Goal: Task Accomplishment & Management: Complete application form

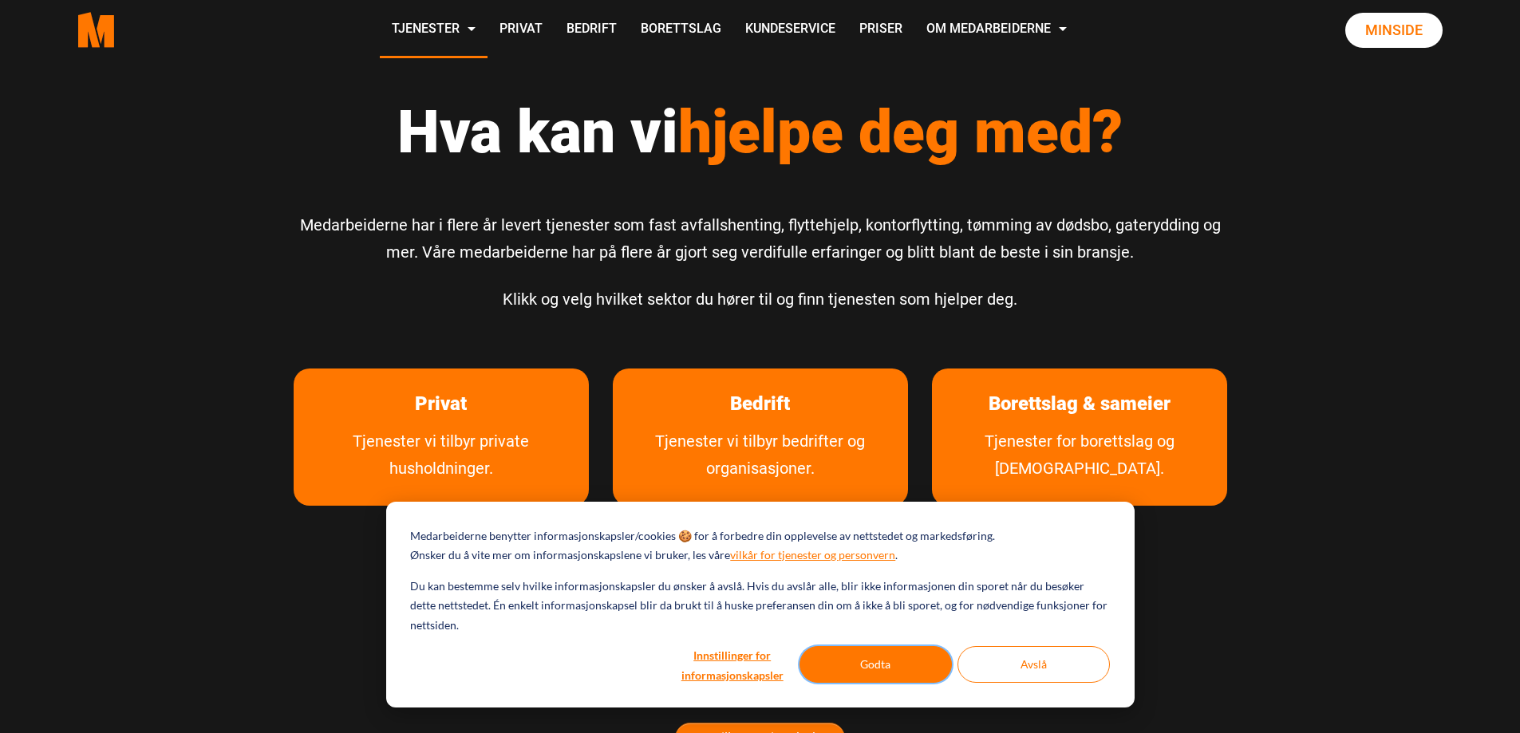
click at [860, 669] on button "Godta" at bounding box center [876, 664] width 152 height 37
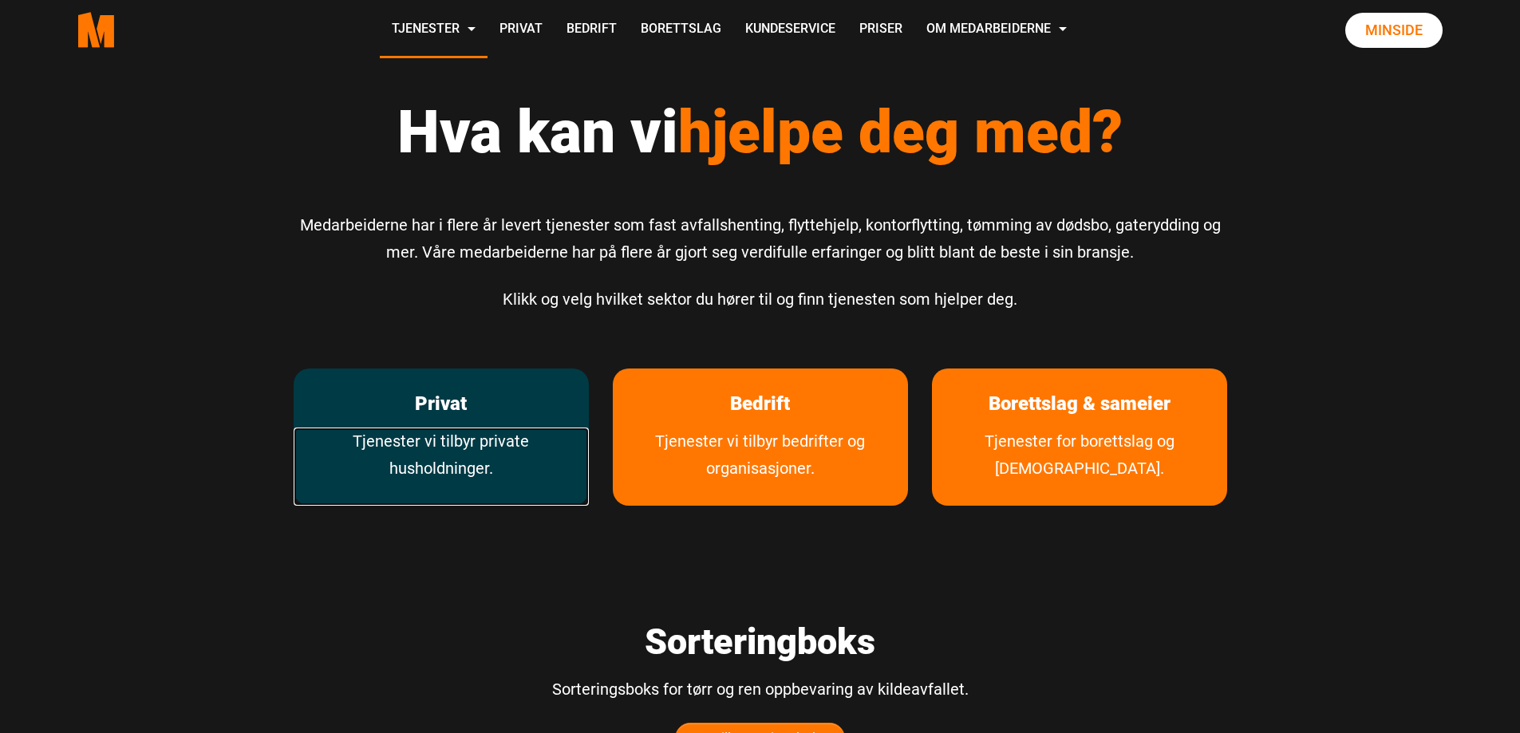
click at [414, 448] on link "Tjenester vi tilbyr private husholdninger." at bounding box center [441, 467] width 295 height 78
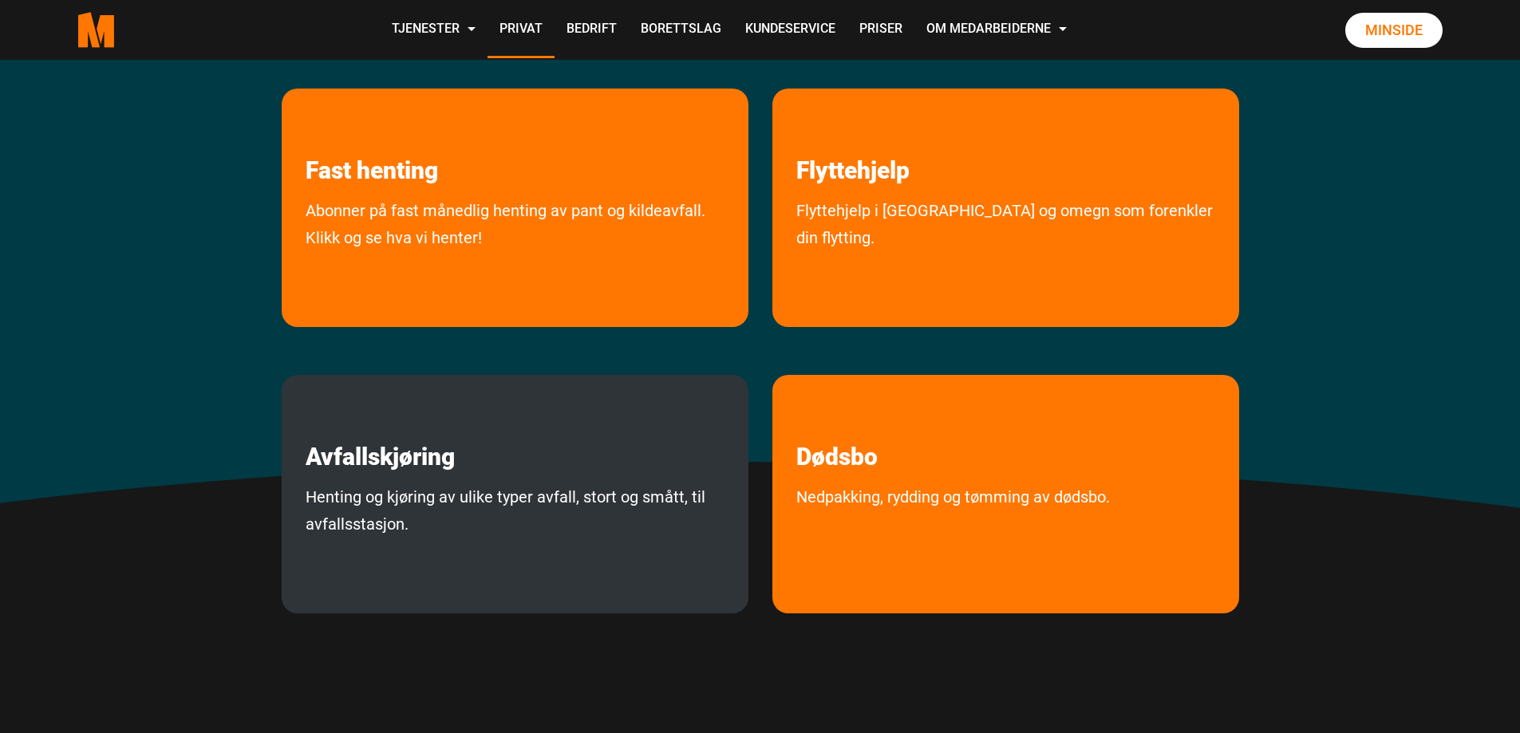
scroll to position [319, 0]
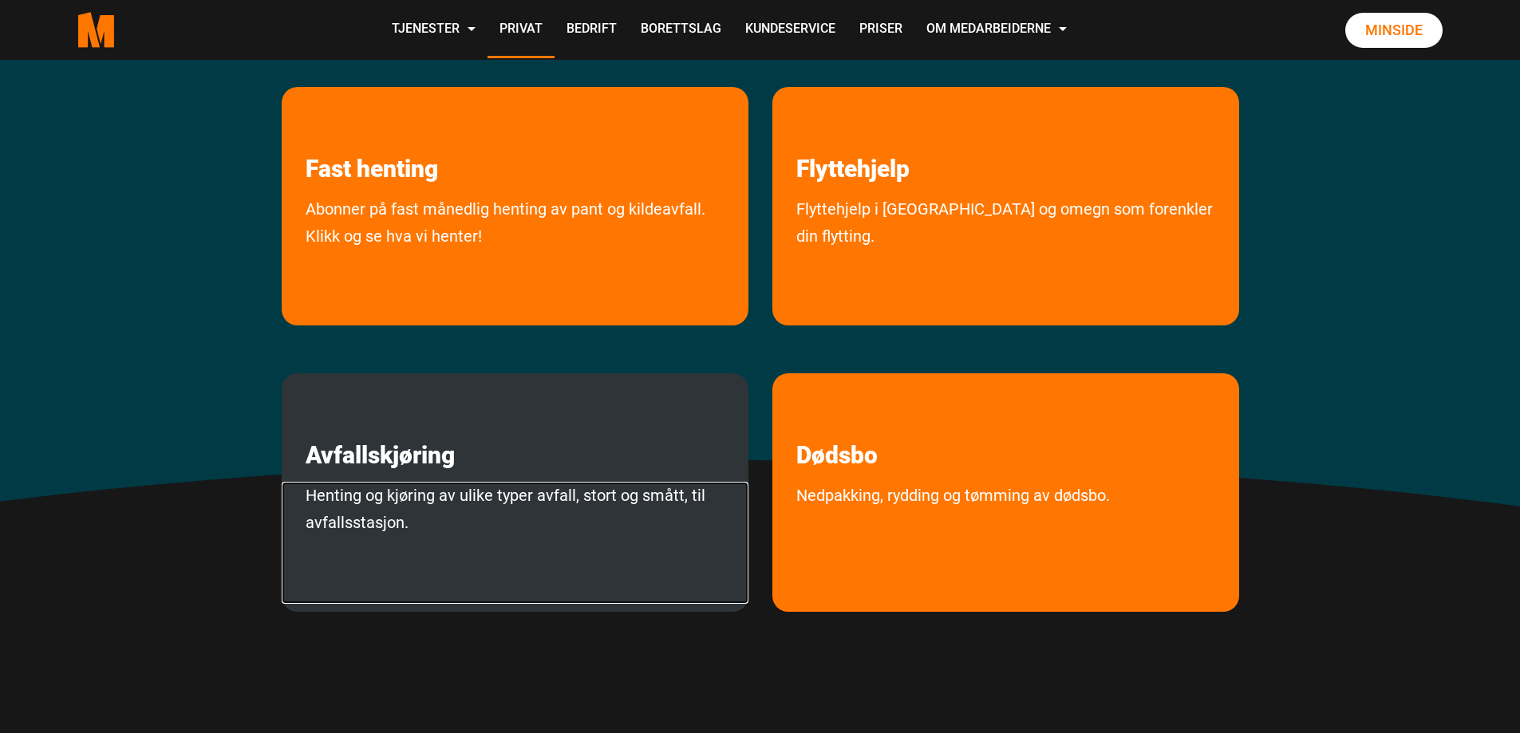
click at [469, 500] on link "Henting og kjøring av ulike typer avfall, stort og smått, til avfallsstasjon." at bounding box center [515, 543] width 467 height 122
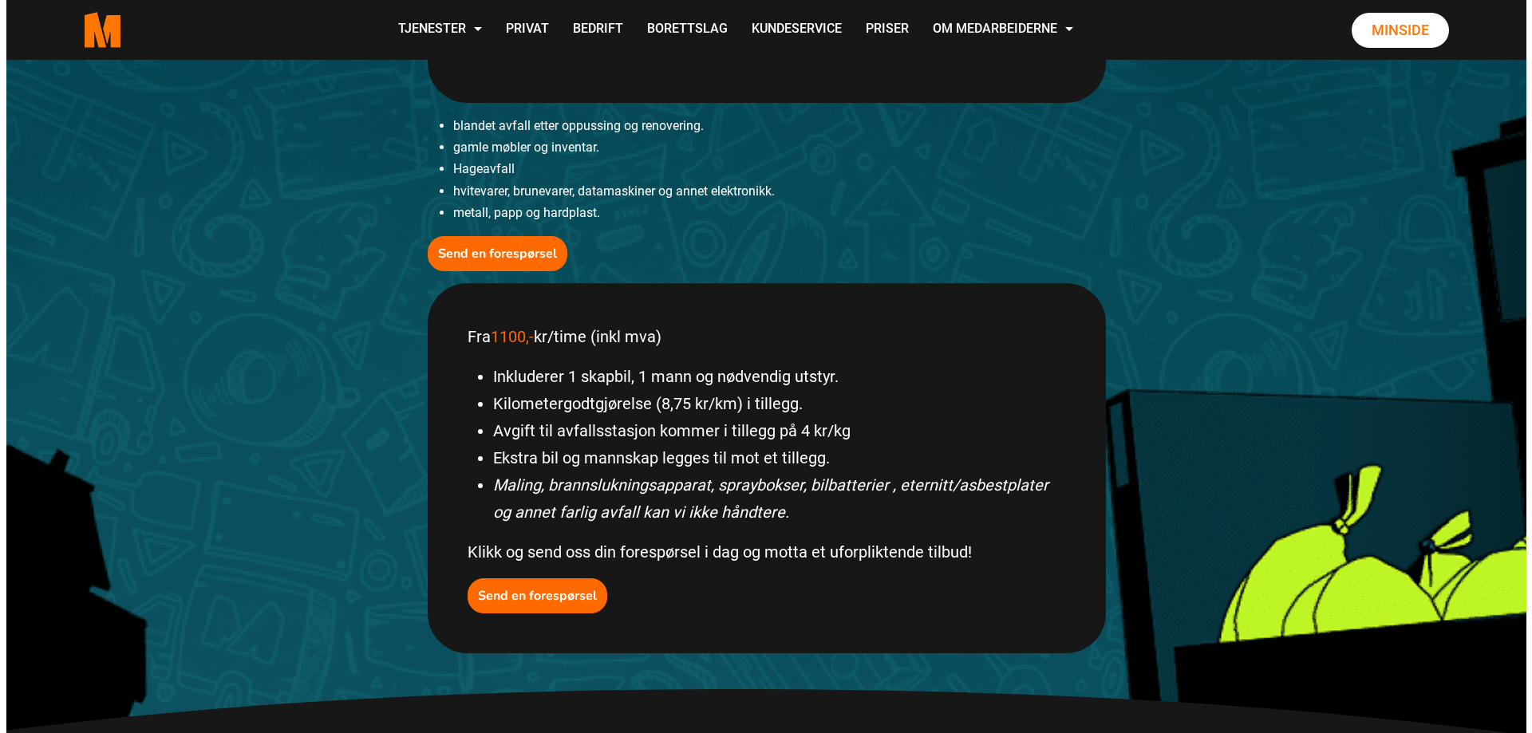
scroll to position [559, 0]
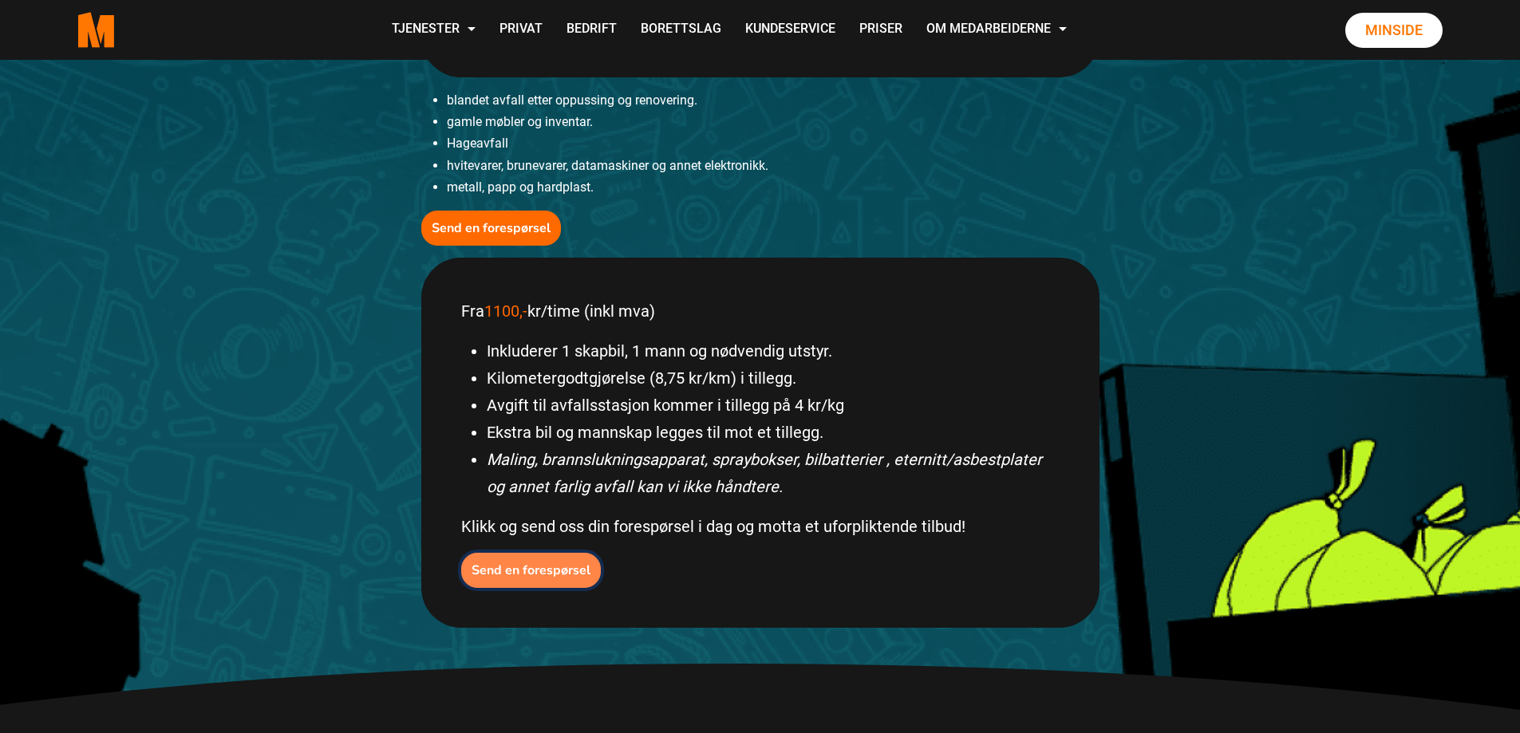
click at [507, 574] on b "Send en forespørsel" at bounding box center [531, 571] width 119 height 18
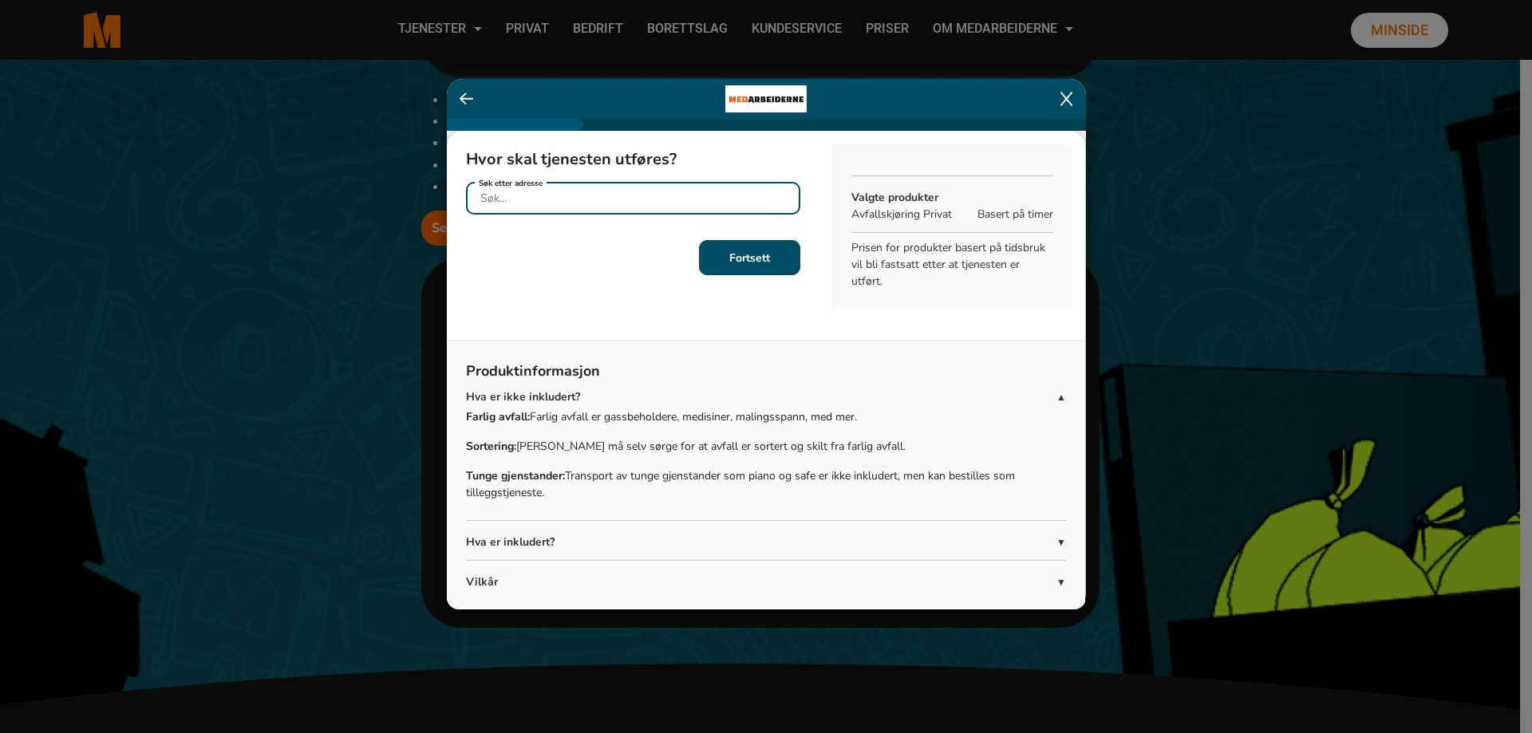
click at [569, 198] on input "Søk etter adresse" at bounding box center [633, 198] width 334 height 33
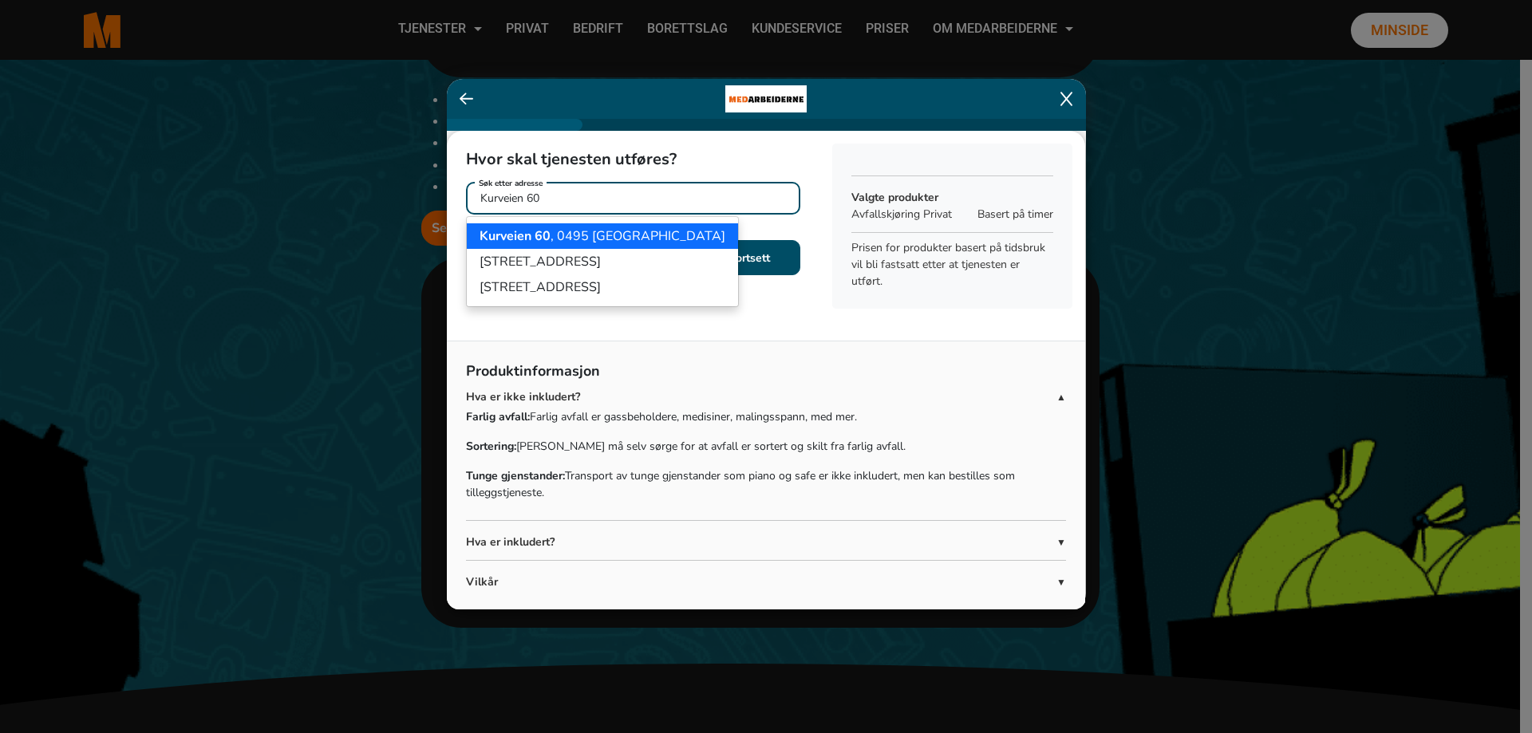
click at [557, 230] on ngb-highlight "Kurveien 60 , 0495 Oslo" at bounding box center [603, 236] width 246 height 18
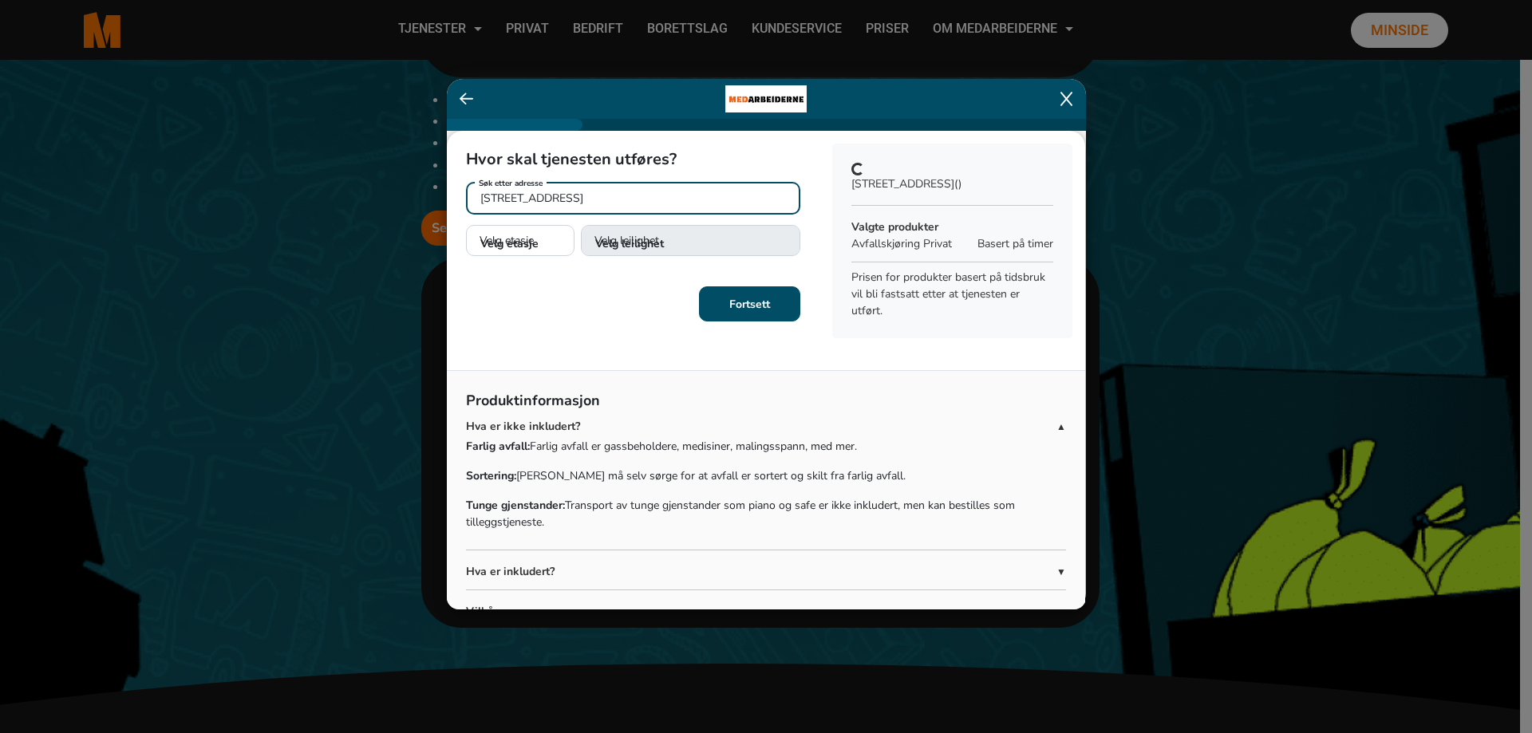
type input "Kurveien 60, 0495 Oslo"
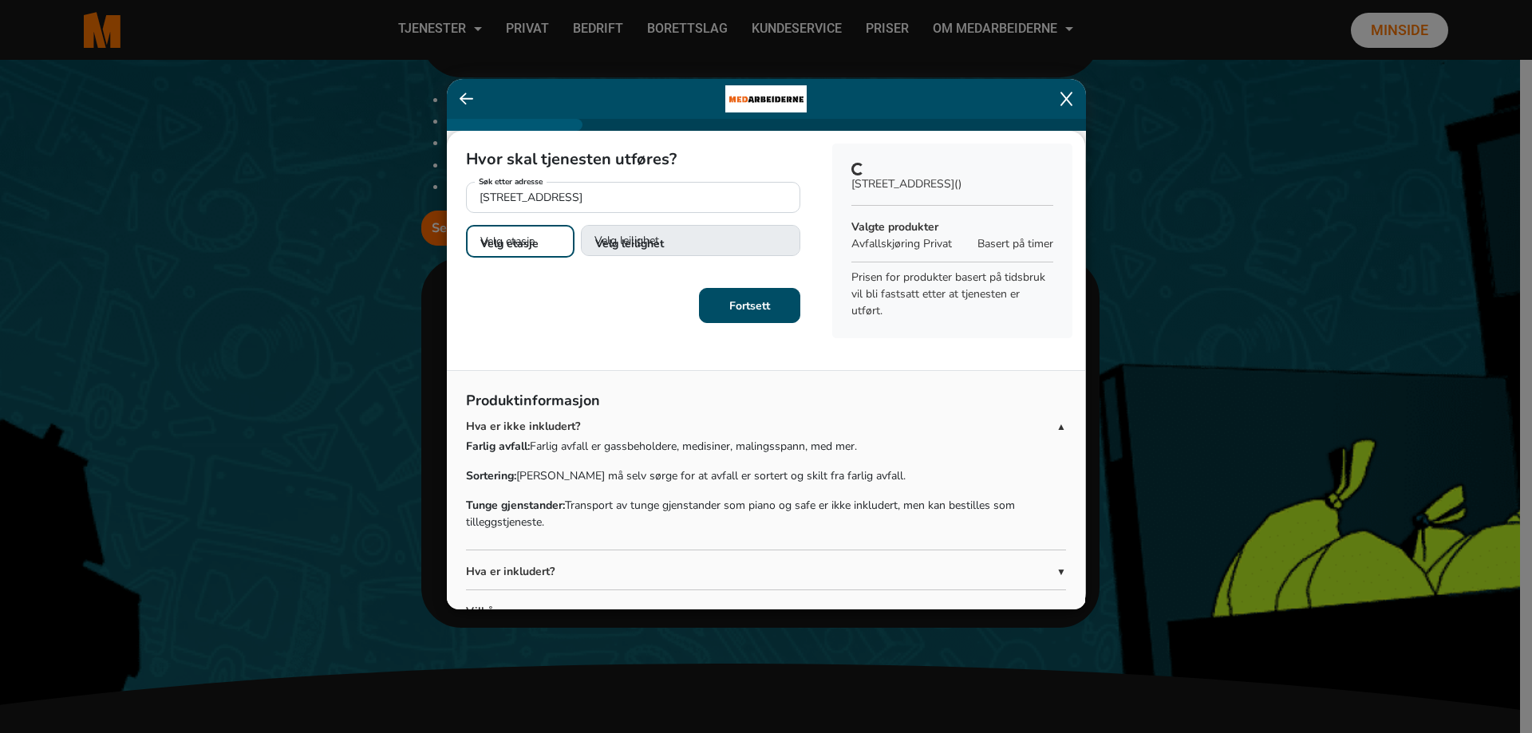
click at [516, 230] on select "Velg etasje 1. etasje 2. etasje 3. etasje" at bounding box center [520, 241] width 109 height 33
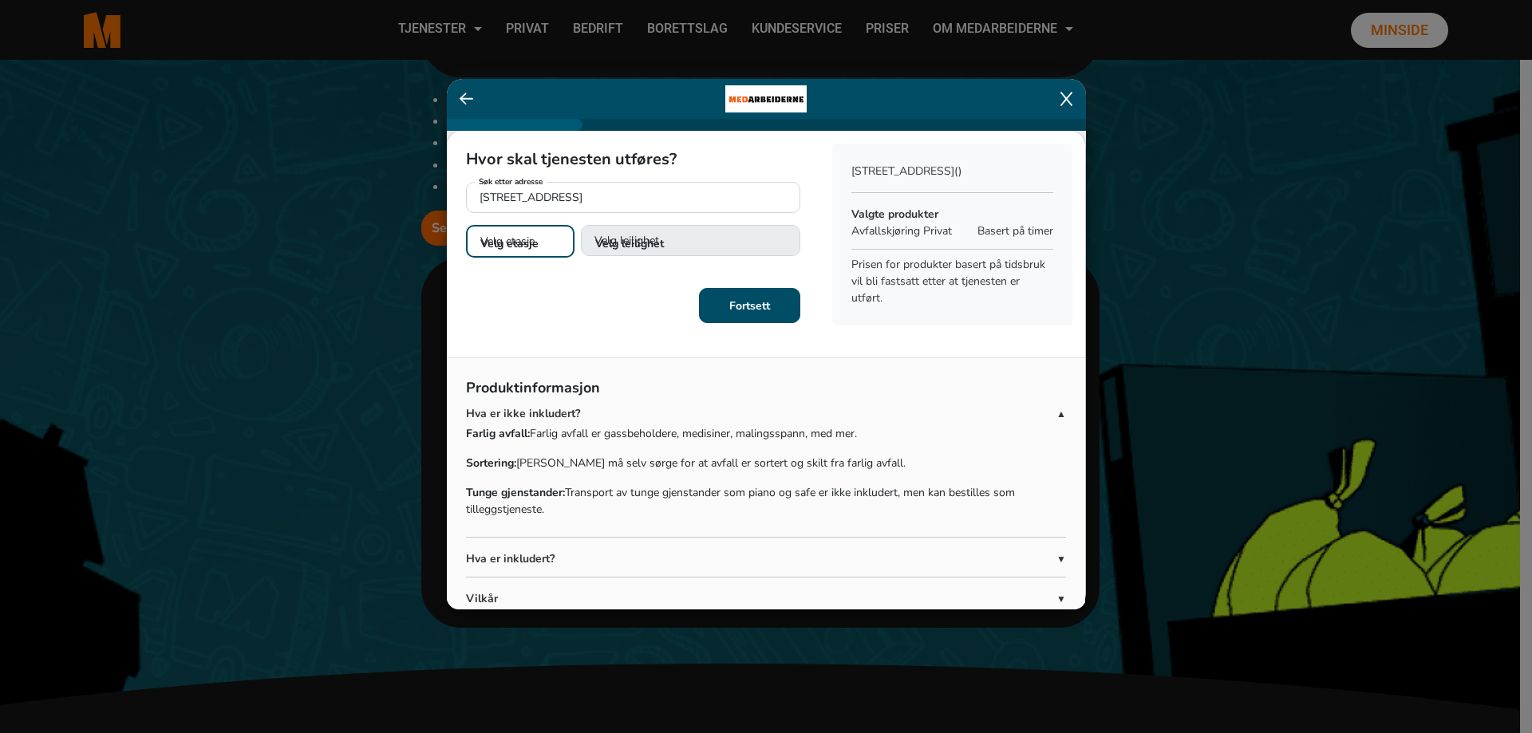
select select "03"
click at [466, 225] on select "Velg etasje 1. etasje 2. etasje 3. etasje" at bounding box center [520, 241] width 109 height 33
click at [612, 229] on select "Velg leilighet 1. dør fra venstre (H0301) 2. dør fra venstre (H0302) 3. dør fra…" at bounding box center [690, 241] width 219 height 33
select select "H0302"
click at [581, 225] on select "Velg leilighet 1. dør fra venstre (H0301) 2. dør fra venstre (H0302) 3. dør fra…" at bounding box center [690, 241] width 219 height 33
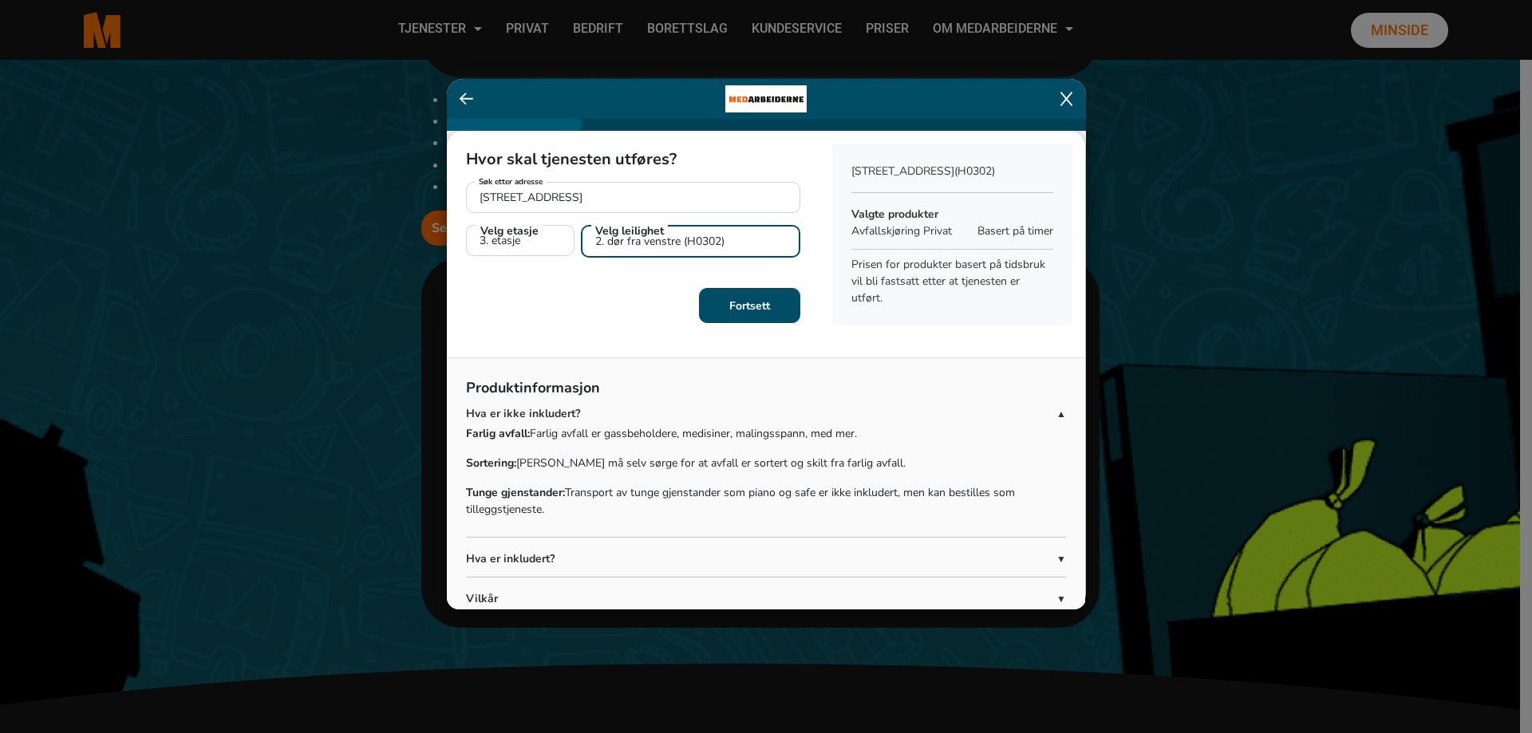
scroll to position [39, 0]
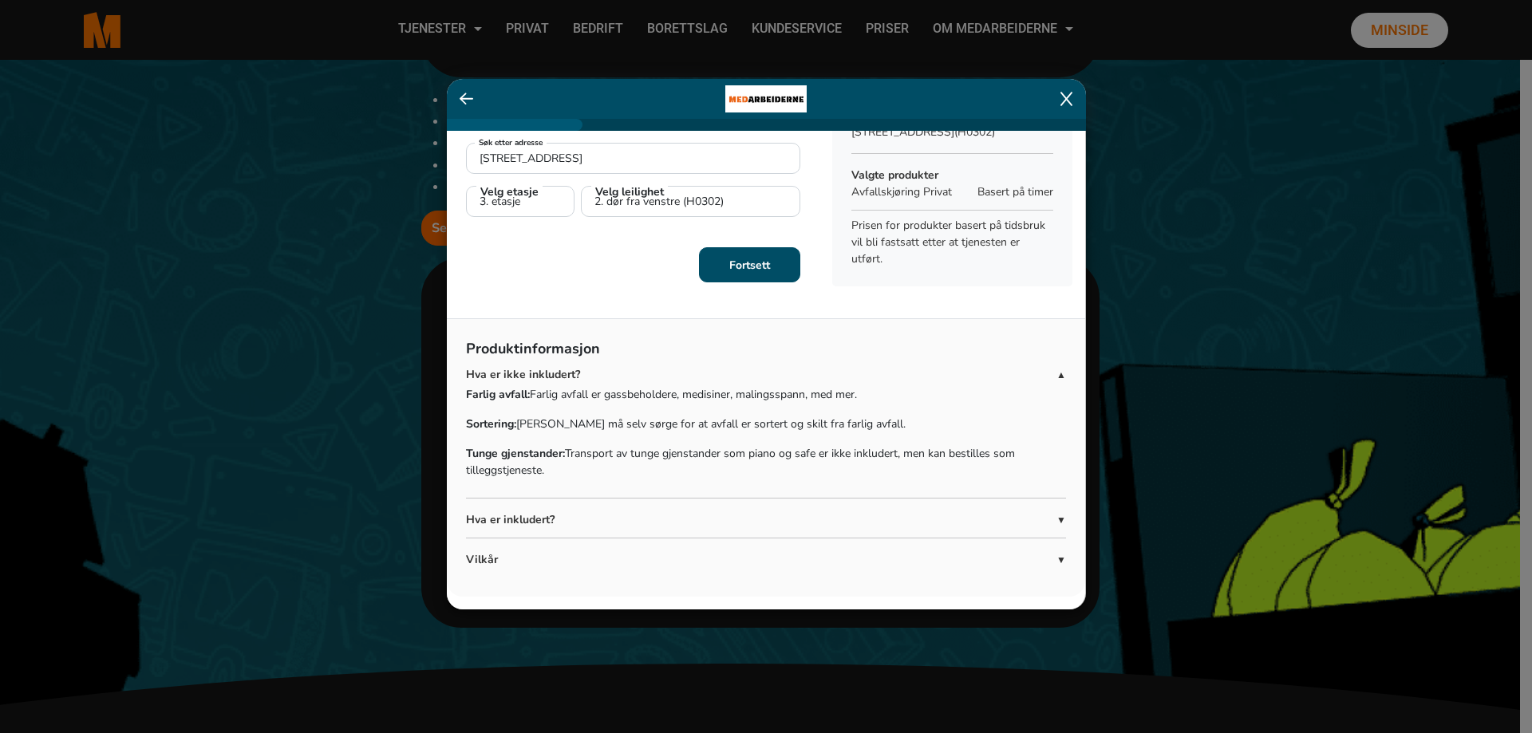
click at [1057, 513] on span "▼" at bounding box center [1062, 520] width 10 height 14
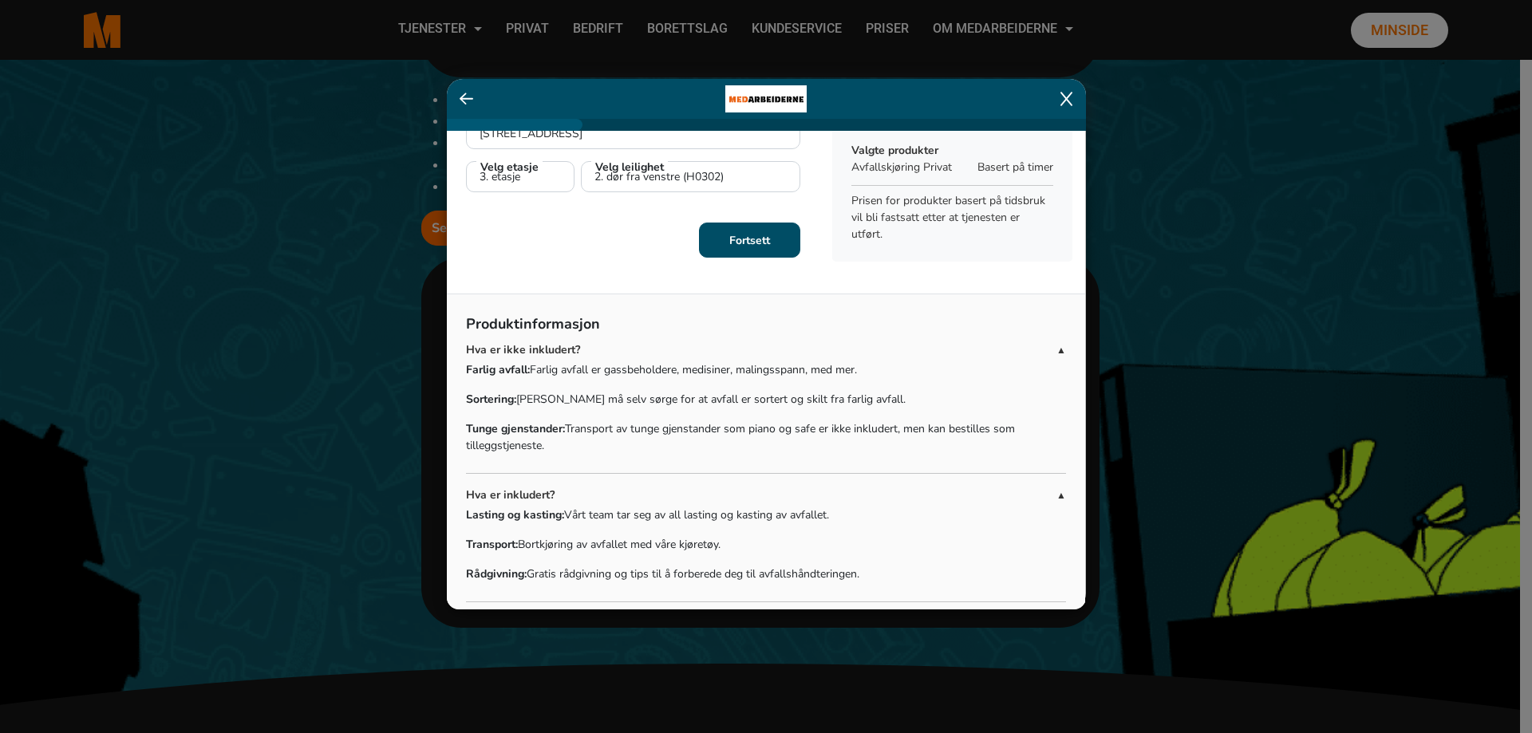
scroll to position [0, 0]
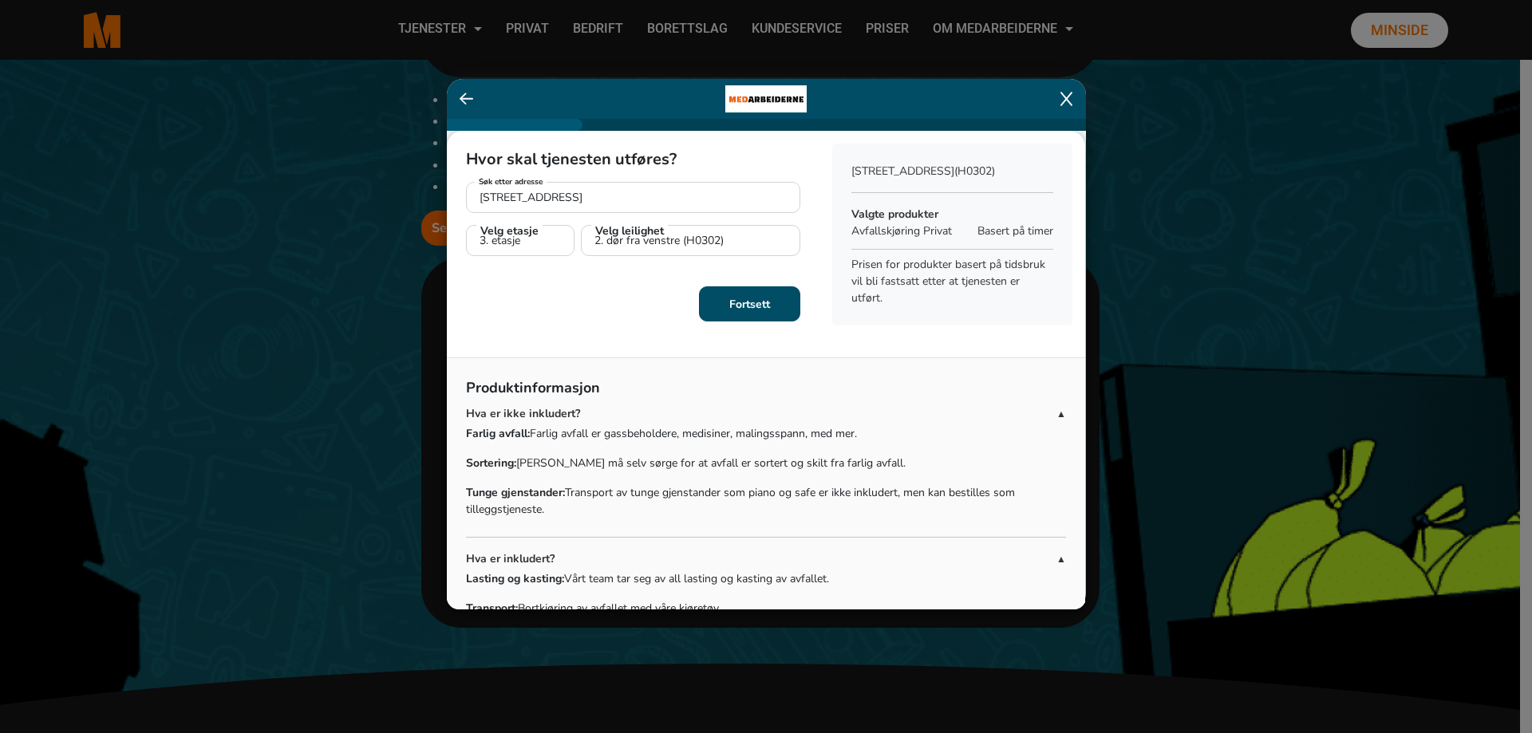
click at [736, 297] on b "Fortsett" at bounding box center [749, 304] width 41 height 15
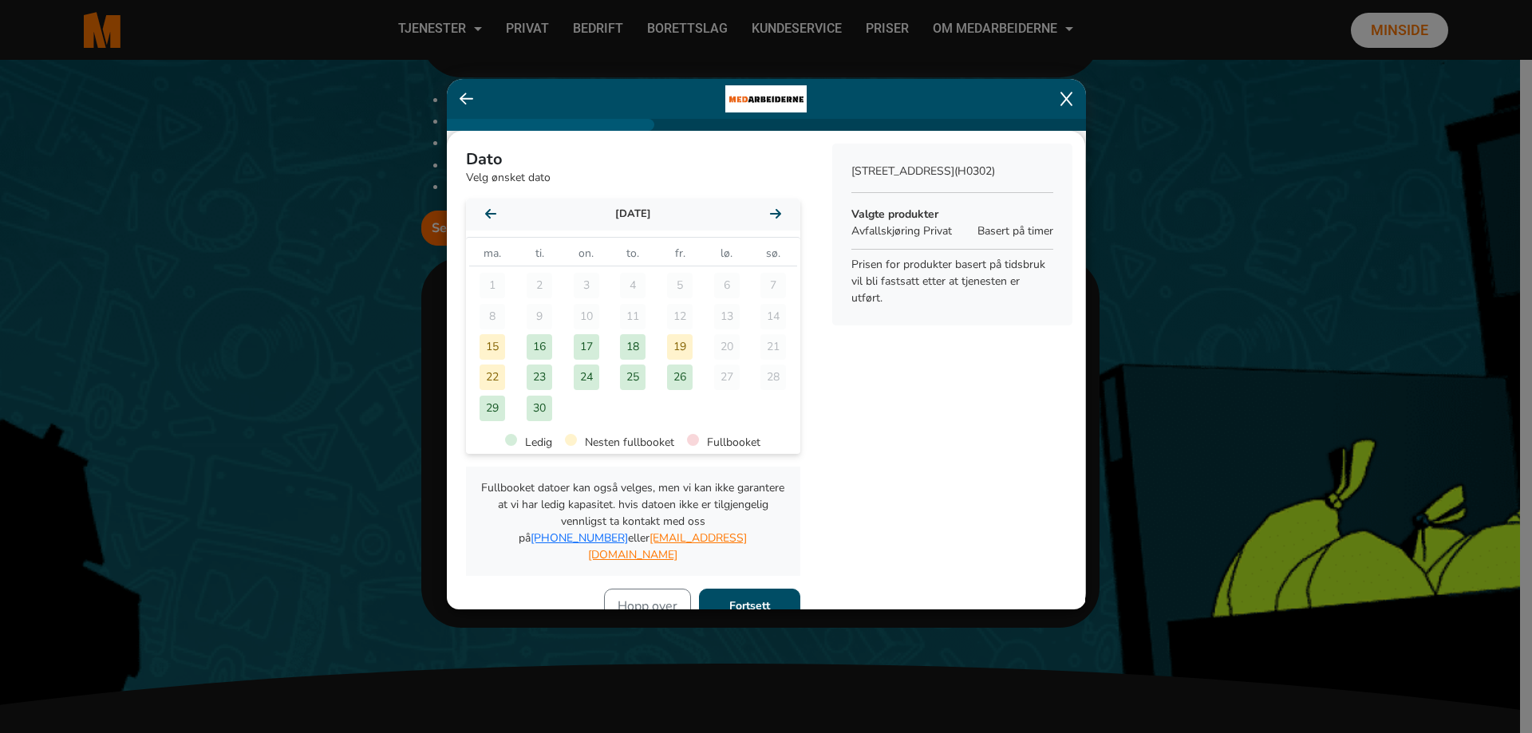
click at [773, 209] on icon at bounding box center [775, 214] width 11 height 10
click at [629, 279] on div "2" at bounding box center [633, 286] width 26 height 26
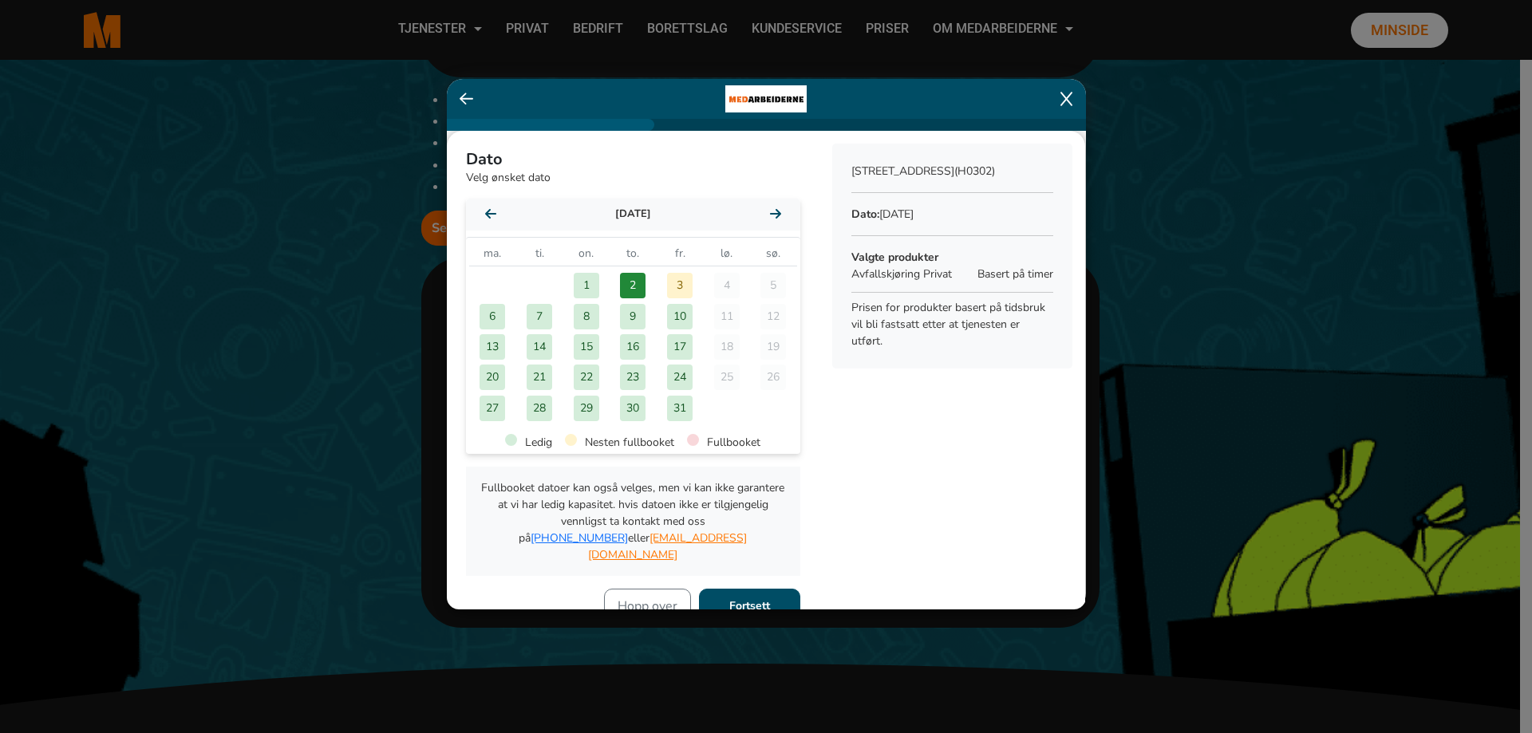
click at [750, 599] on b "Fortsett" at bounding box center [749, 606] width 41 height 15
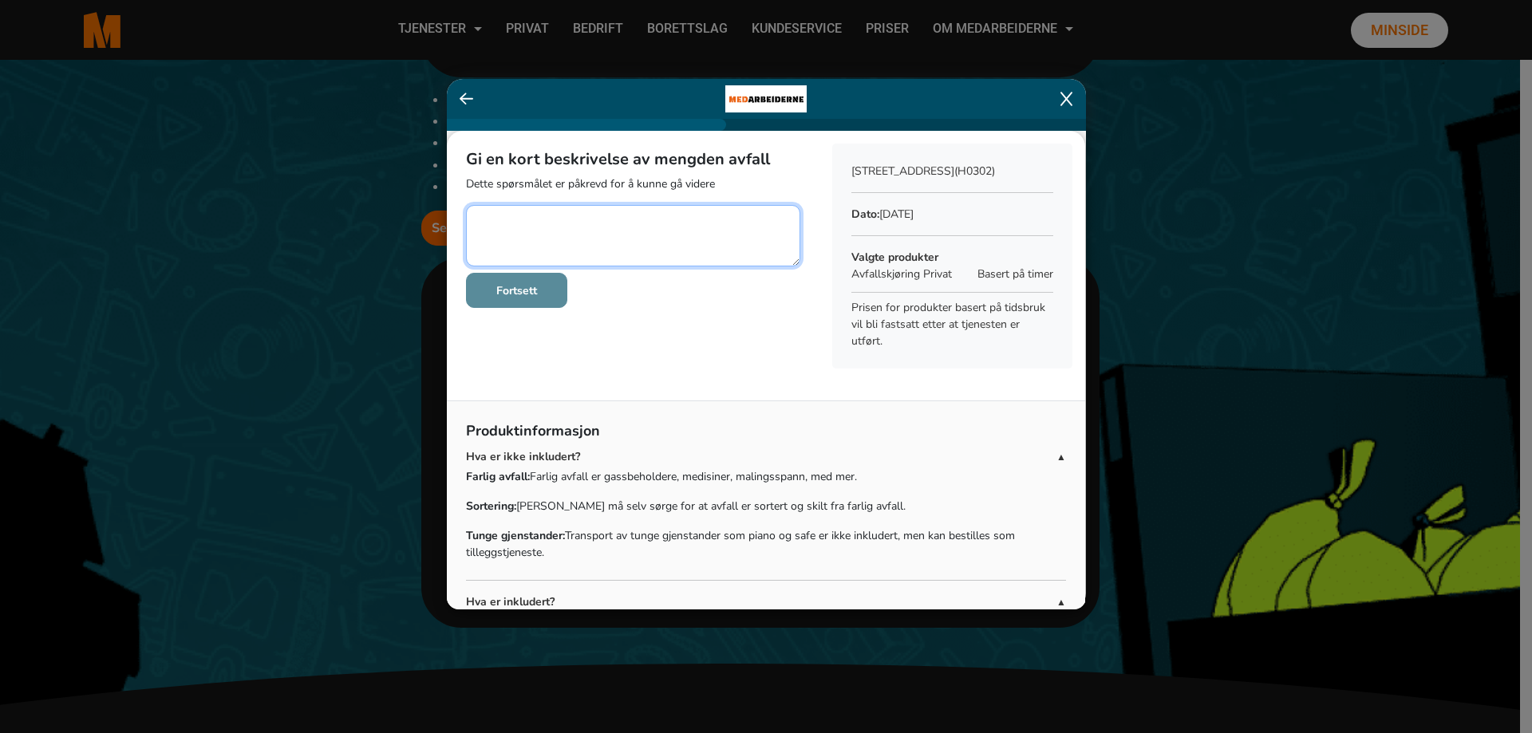
click at [488, 218] on textarea at bounding box center [633, 235] width 334 height 61
type textarea "En vaskemaskin, et kombiskap og en markise."
click at [531, 287] on b "Fortsett" at bounding box center [516, 290] width 41 height 15
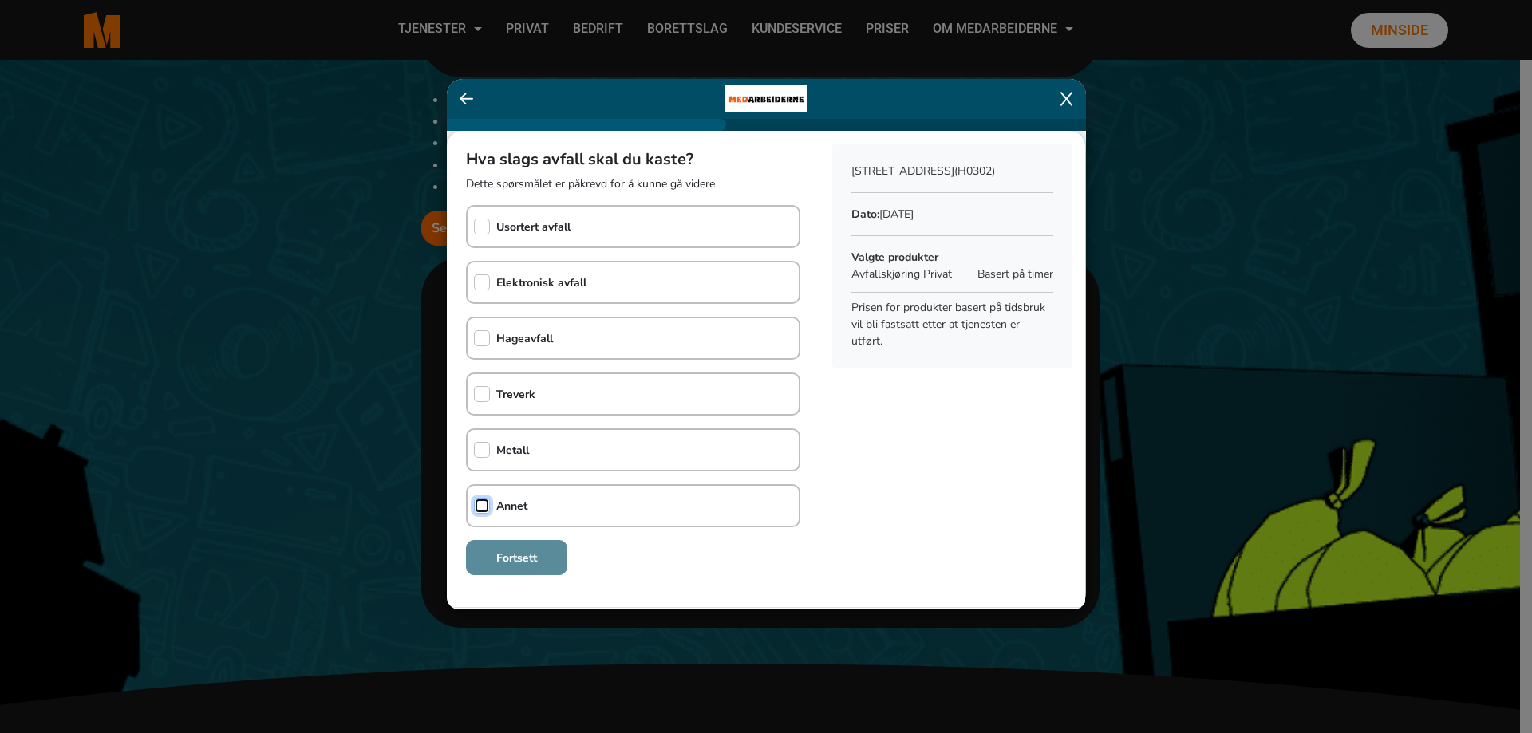
click at [485, 500] on input "checkbox" at bounding box center [482, 506] width 16 height 16
checkbox input "true"
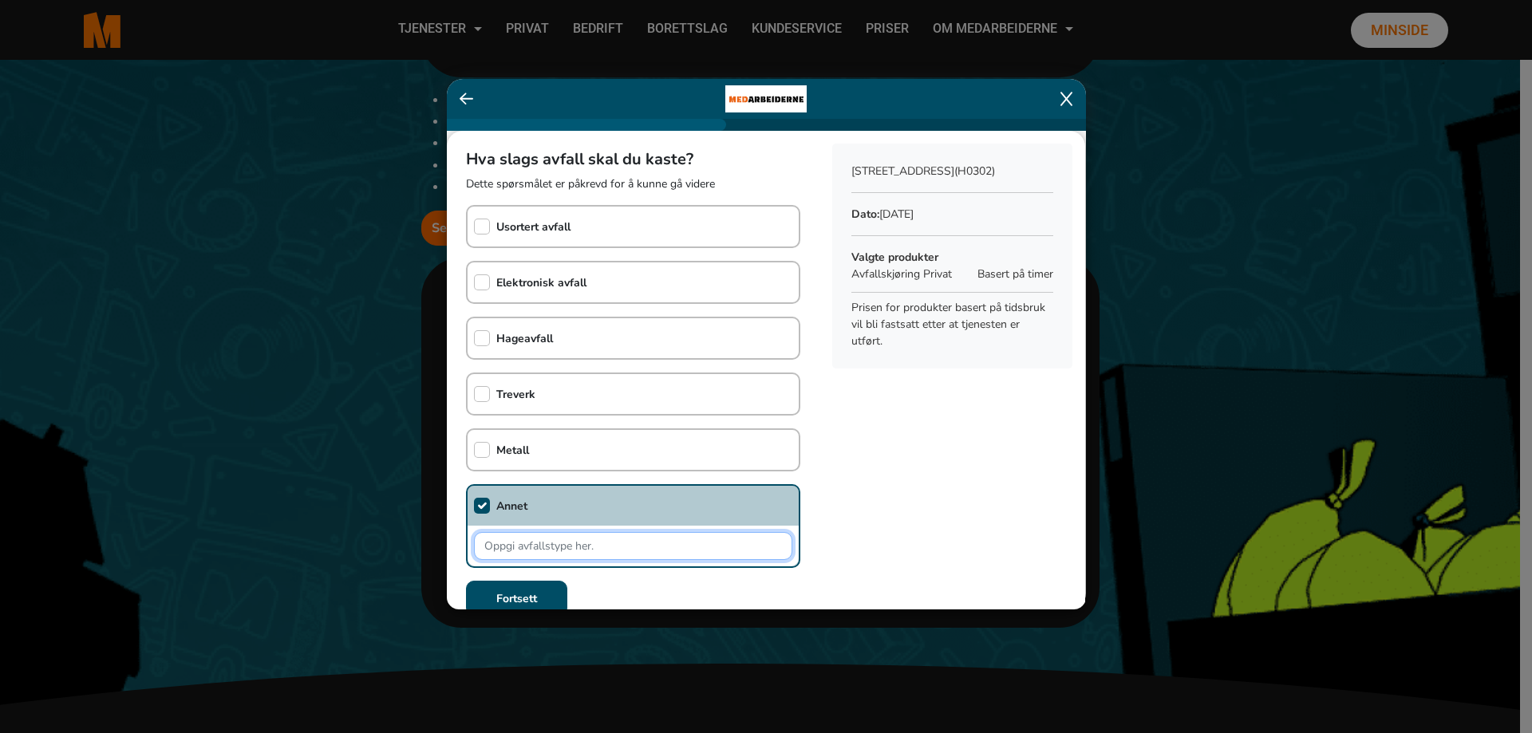
click at [543, 542] on input "text" at bounding box center [633, 546] width 318 height 28
type input "En vaskemaskin, et kombiskap og en markise."
click at [522, 591] on b "Fortsett" at bounding box center [516, 598] width 41 height 15
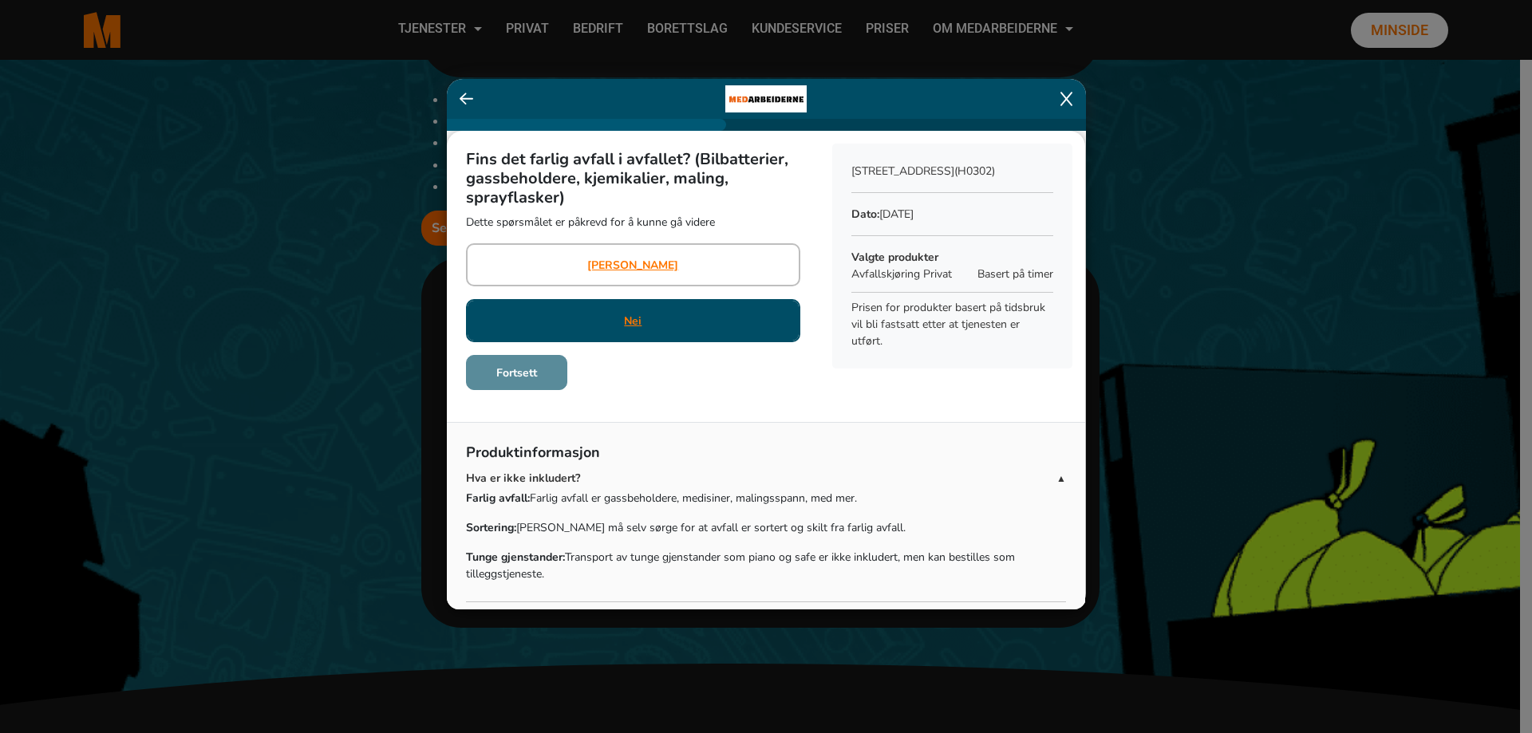
click at [602, 313] on div "Nei" at bounding box center [633, 320] width 334 height 43
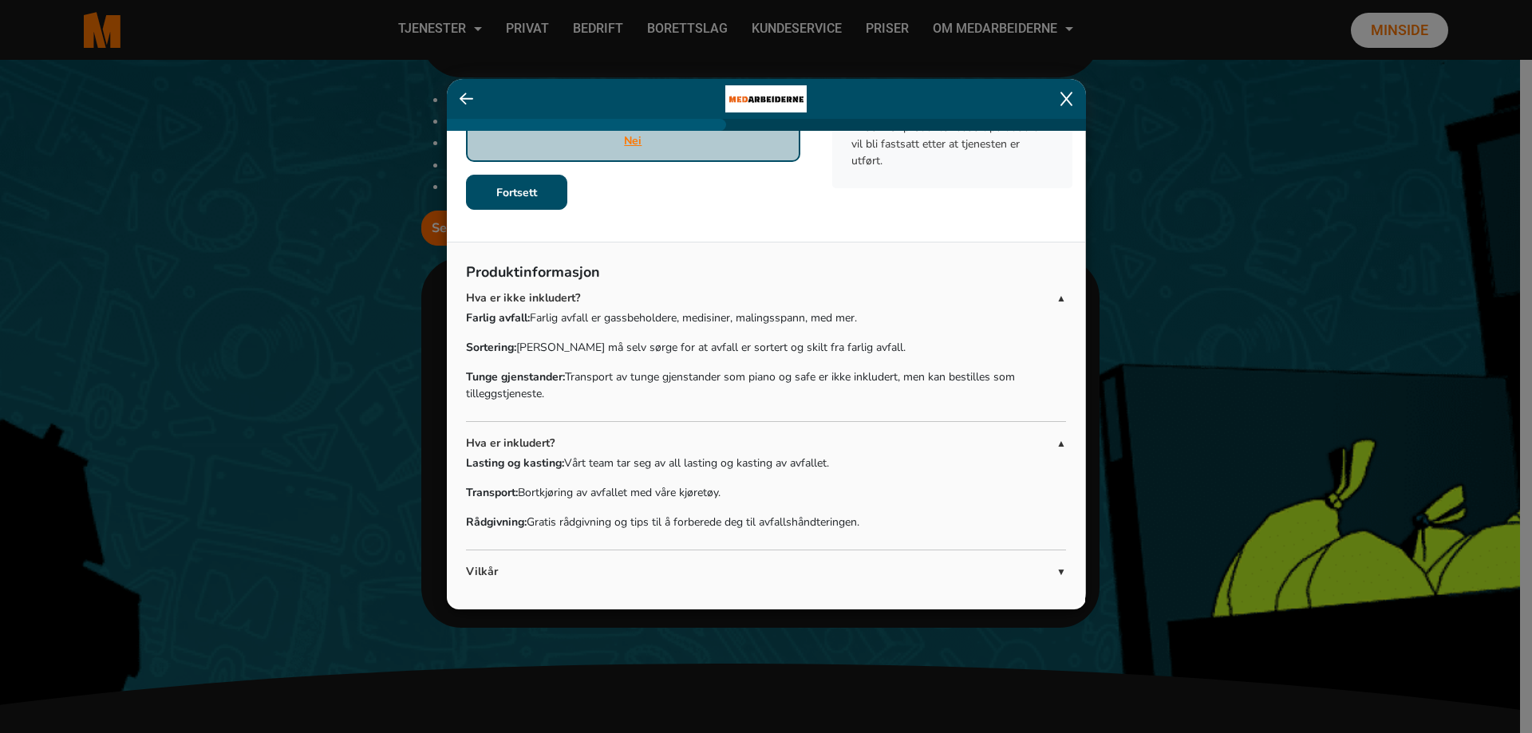
scroll to position [192, 0]
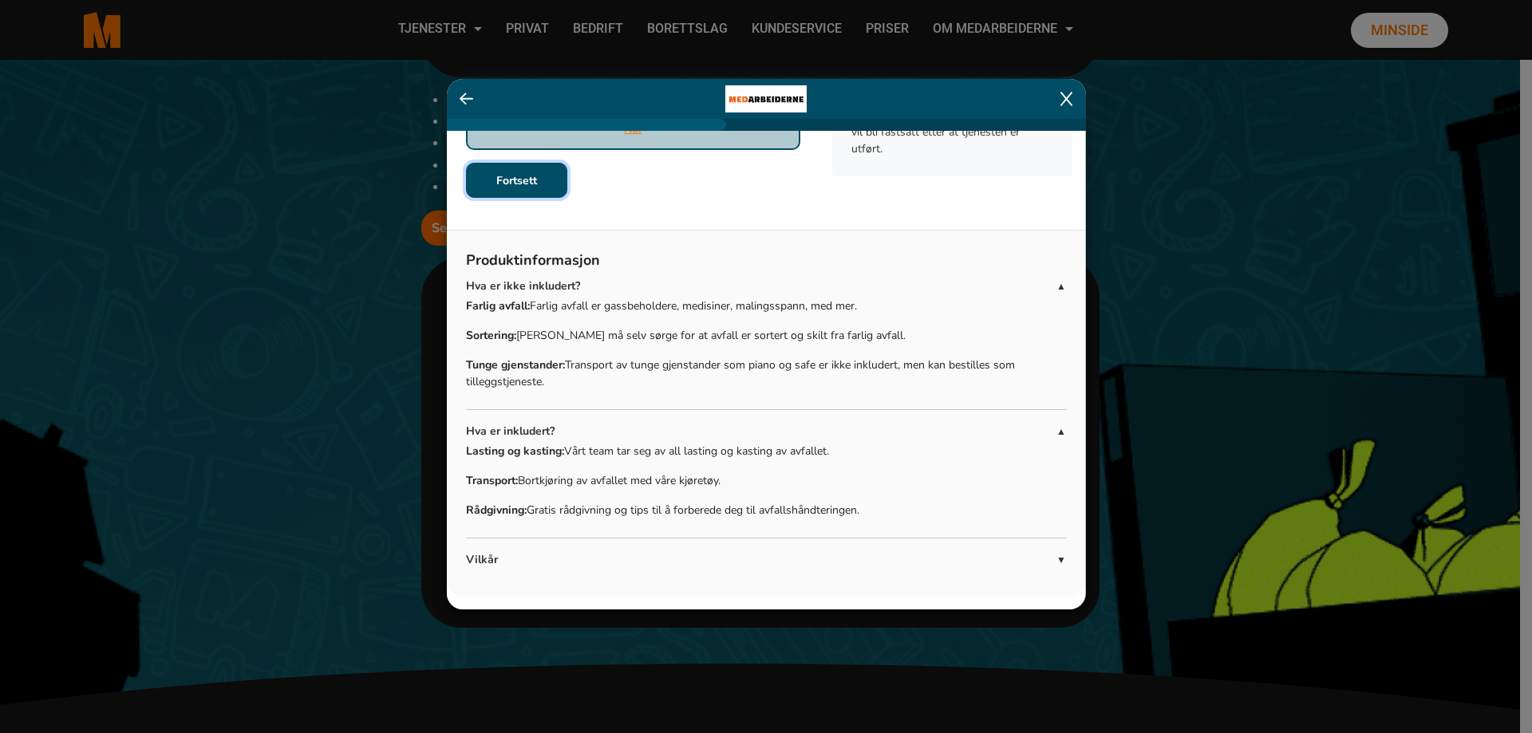
click at [535, 180] on b "Fortsett" at bounding box center [516, 180] width 41 height 15
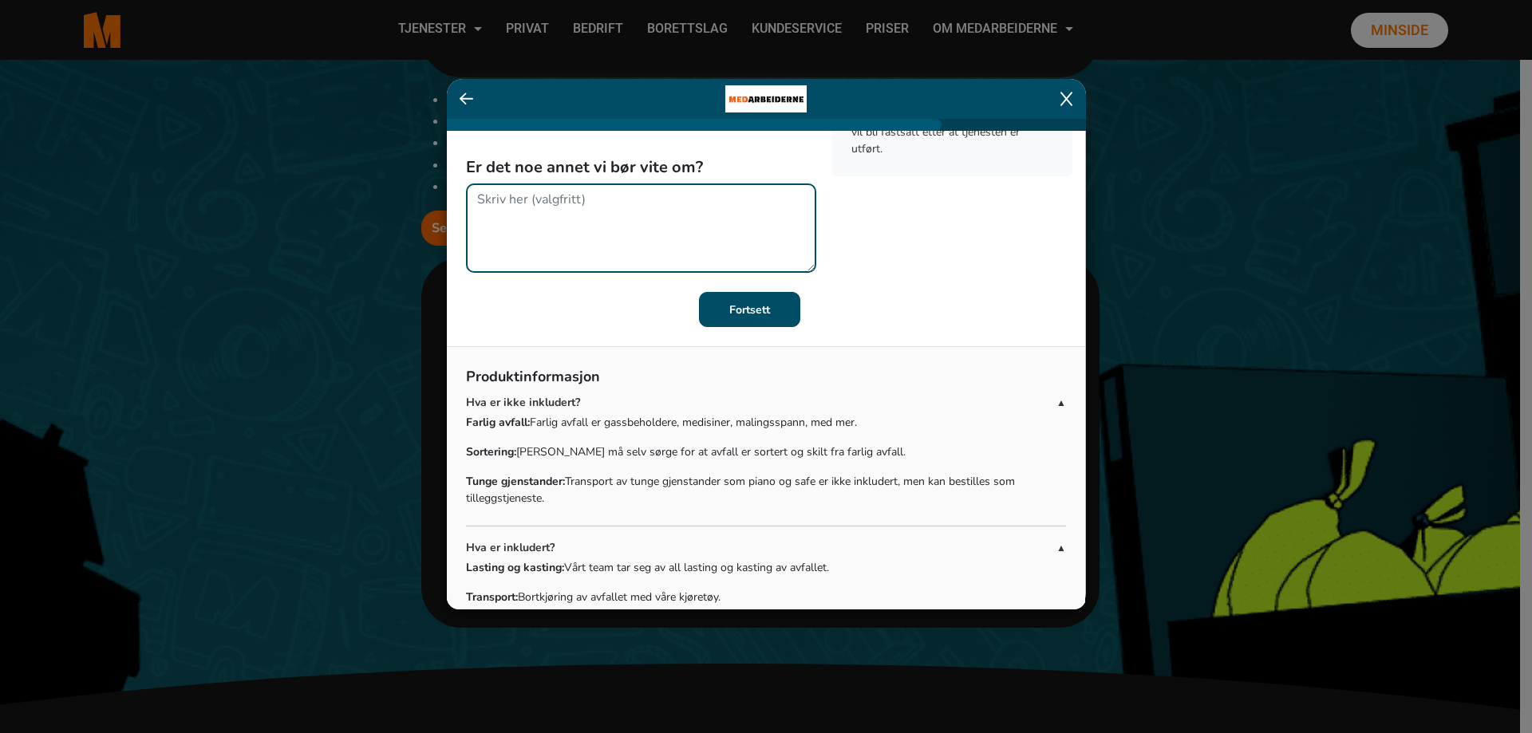
click at [584, 188] on textarea at bounding box center [641, 228] width 350 height 89
drag, startPoint x: 635, startPoint y: 219, endPoint x: 771, endPoint y: 192, distance: 138.4
click at [771, 192] on textarea "Jeg er ikke hjemme før klokken 10 om morgenen." at bounding box center [641, 228] width 350 height 89
type textarea "Jeg er ikke hjemme før klokken 10 om morgenen. Det er jo tunge ting som skal fr…"
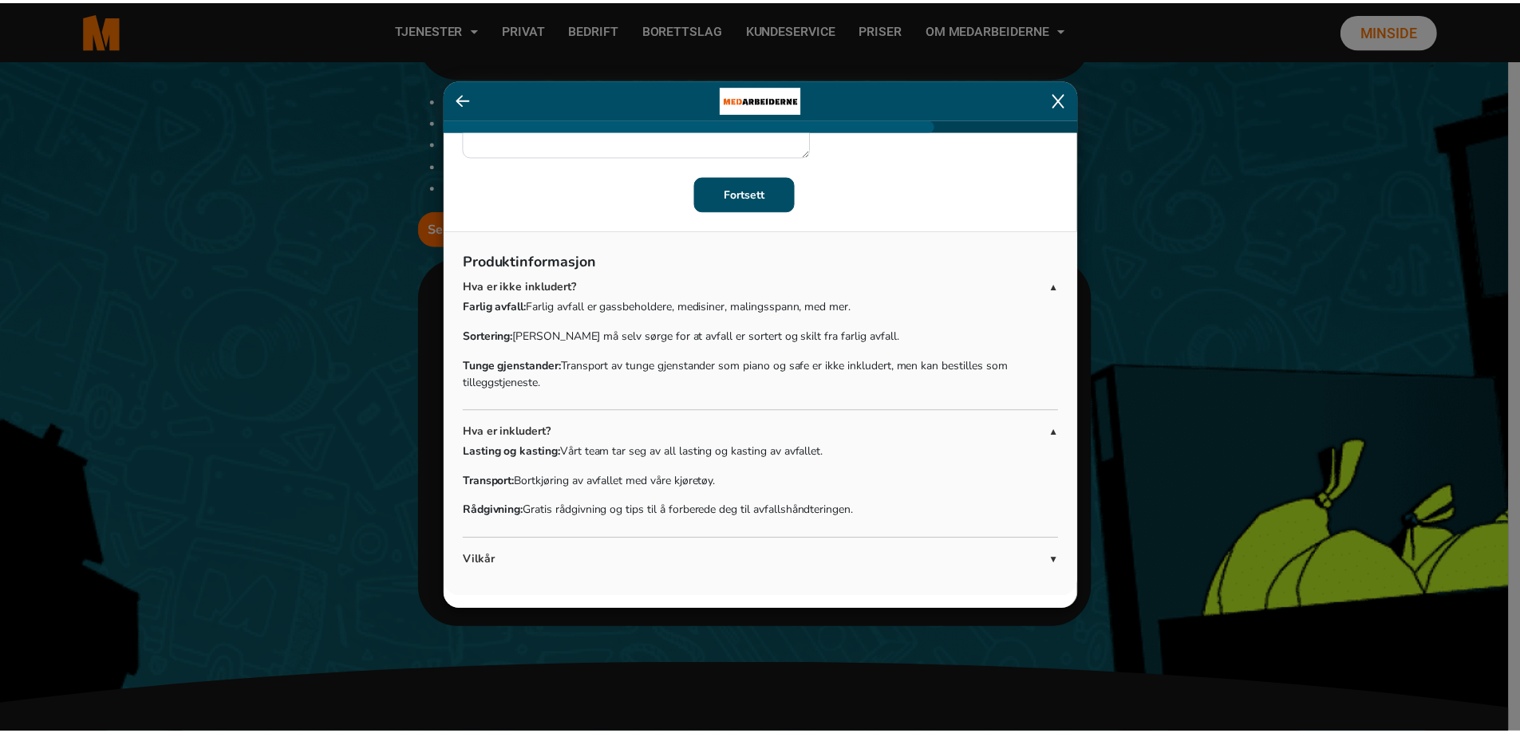
scroll to position [0, 0]
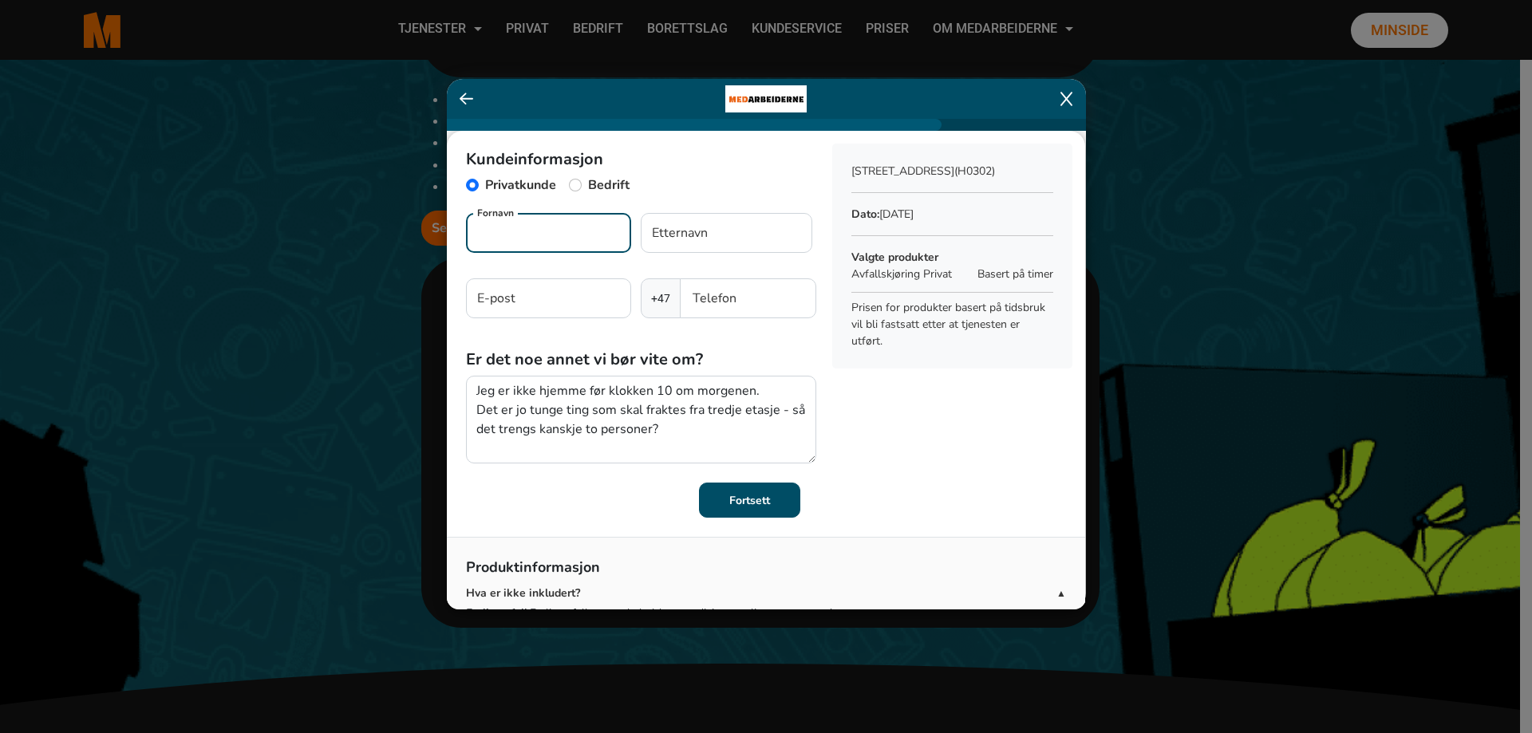
click at [518, 228] on input "Fornavn" at bounding box center [548, 233] width 165 height 40
type input "Gry"
type input "Syversen"
type input "gry.syversen@gmail.com"
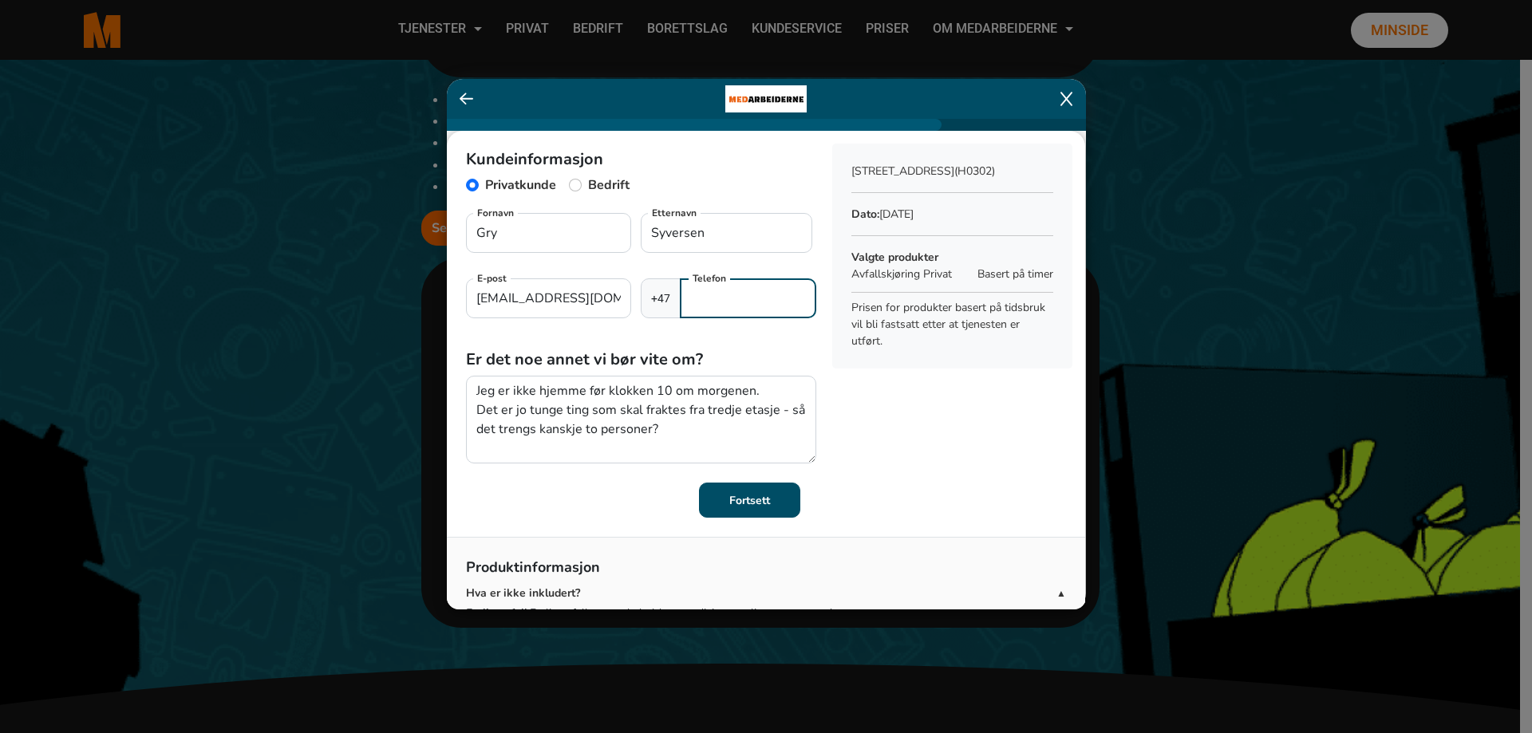
type input "99278988"
click at [745, 496] on b "Fortsett" at bounding box center [749, 500] width 41 height 15
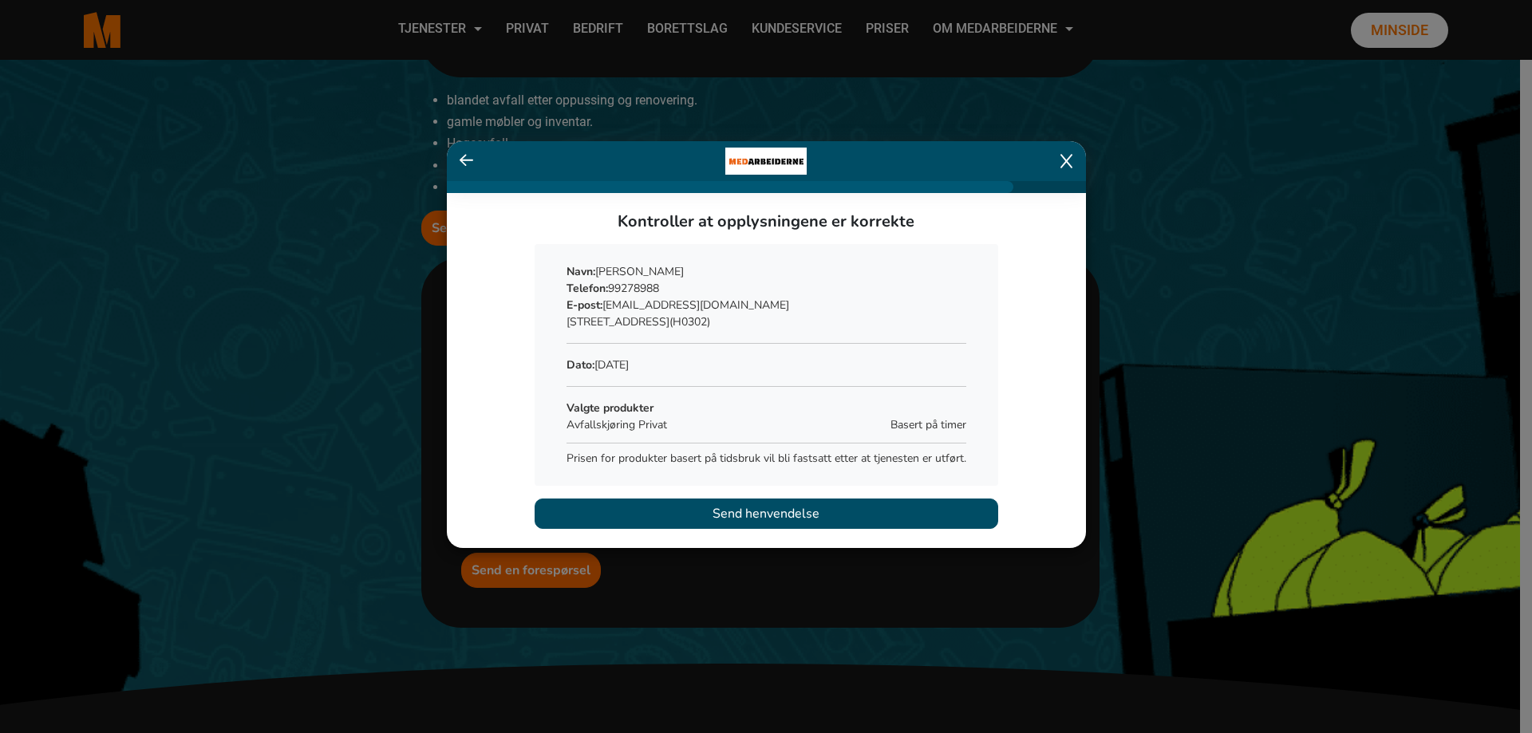
click at [749, 509] on span "Send henvendelse" at bounding box center [766, 513] width 107 height 19
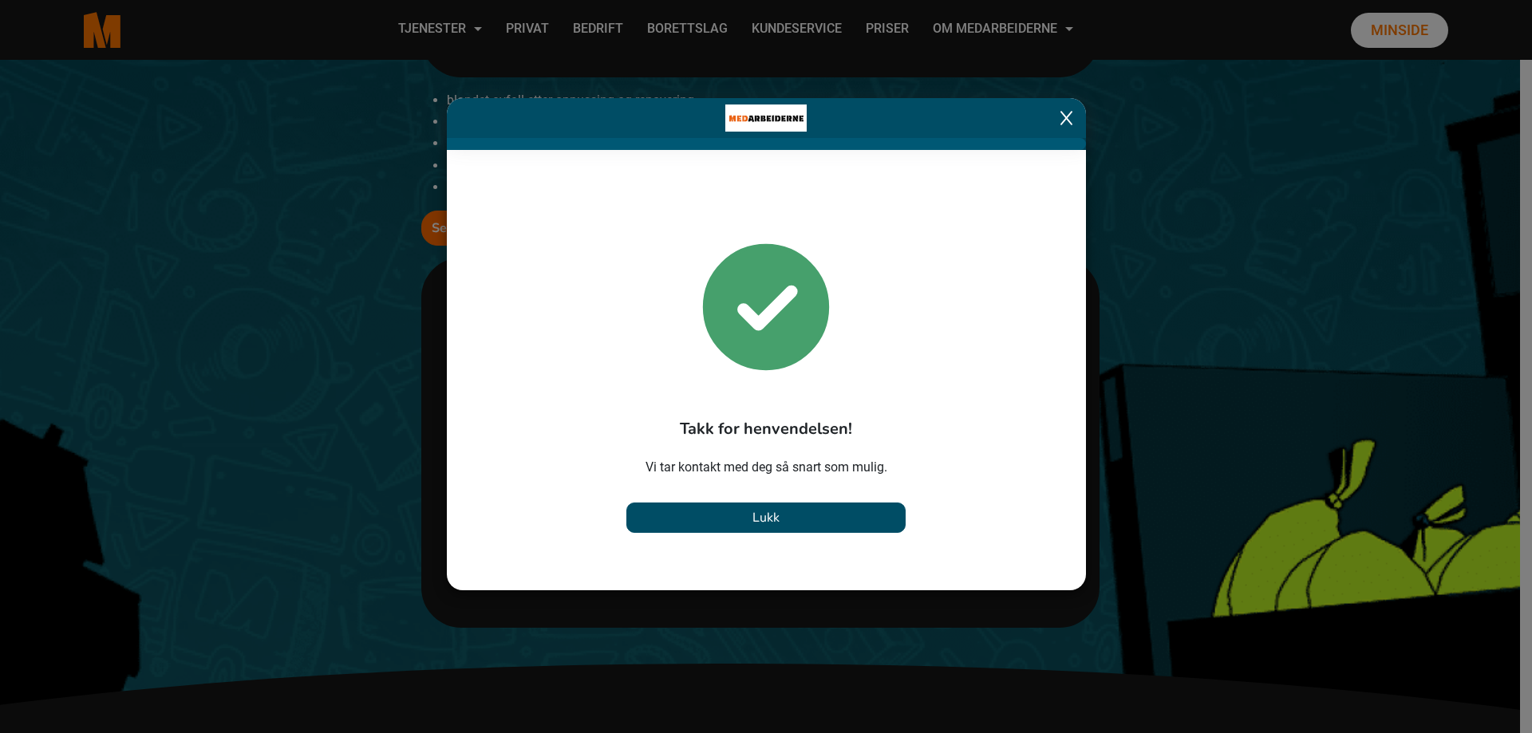
click at [761, 513] on span "Lukk" at bounding box center [766, 518] width 27 height 18
